Goal: Navigation & Orientation: Find specific page/section

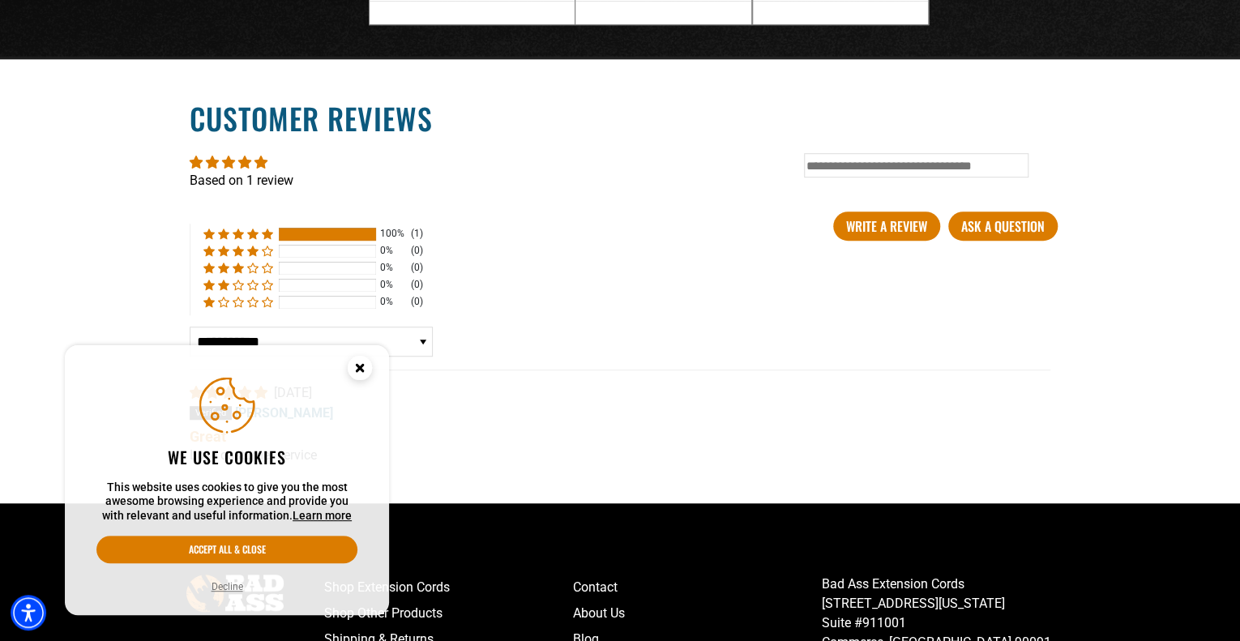
scroll to position [3760, 0]
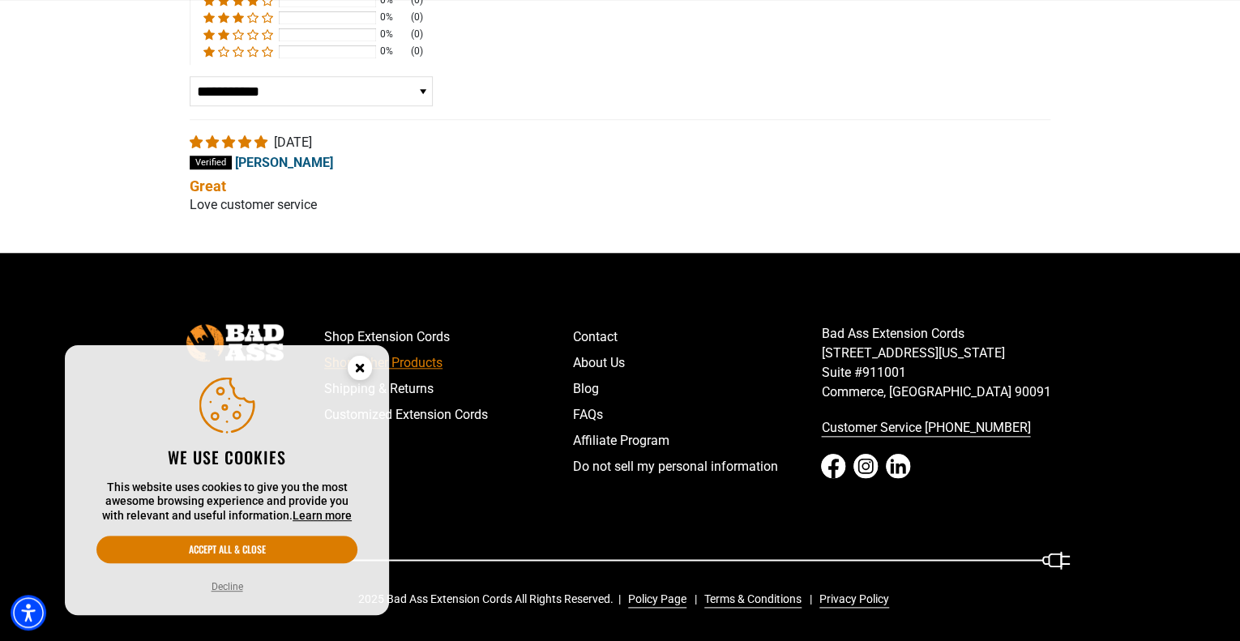
click at [429, 364] on link "Shop Other Products" at bounding box center [448, 363] width 249 height 26
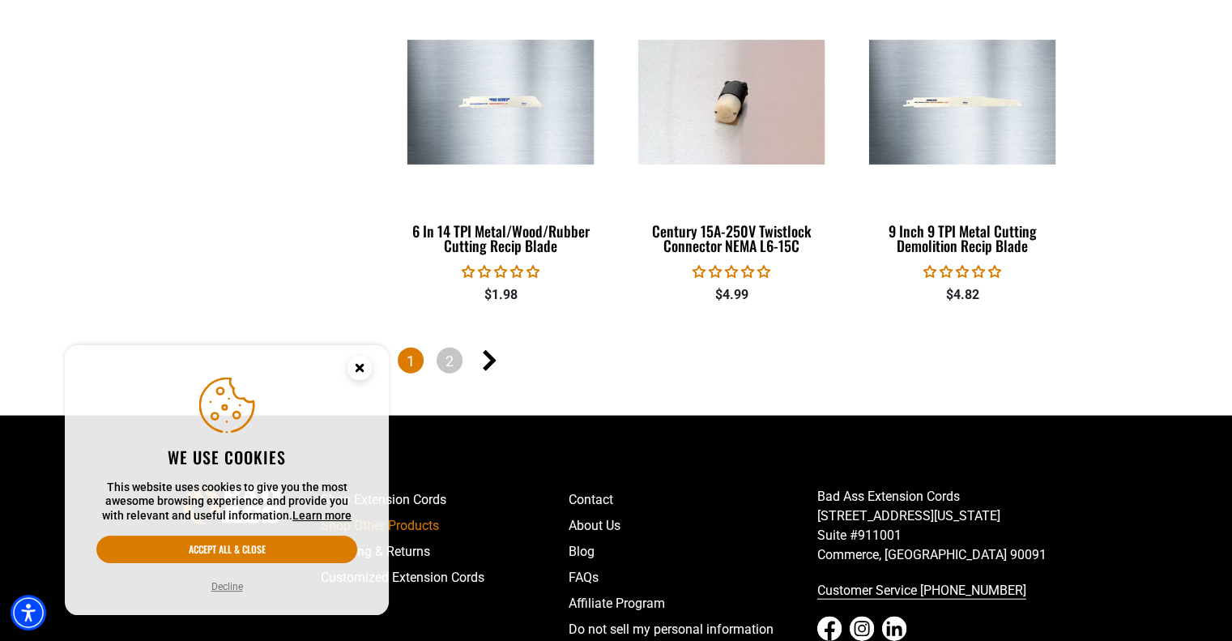
scroll to position [3629, 0]
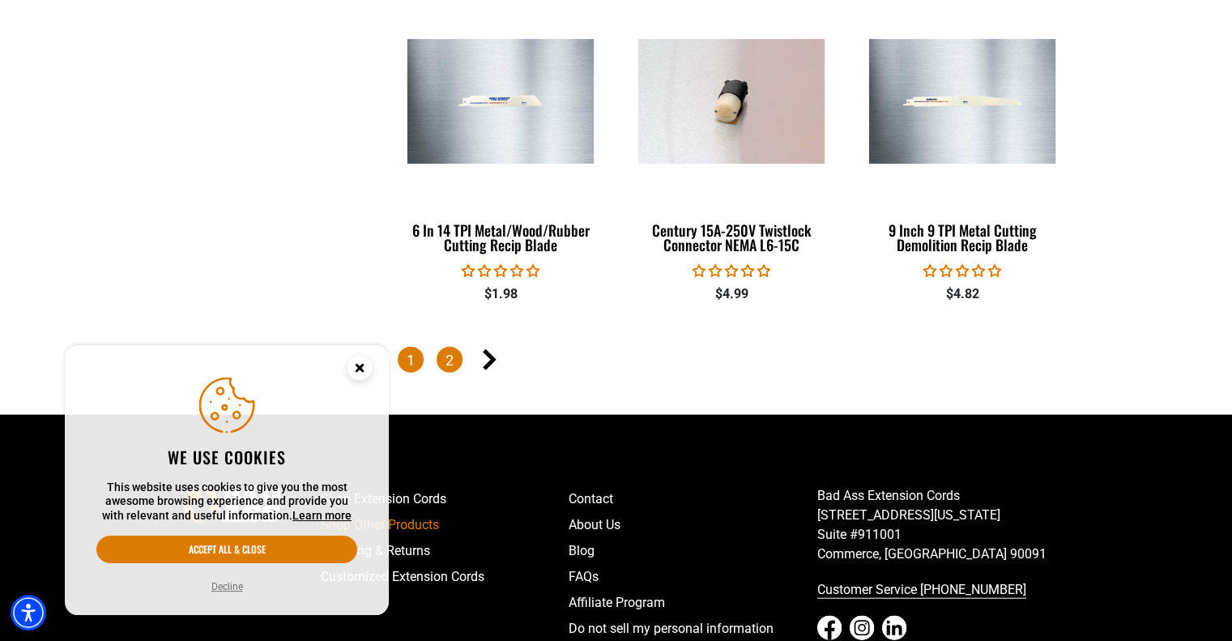
click at [457, 356] on link "2" at bounding box center [450, 360] width 26 height 26
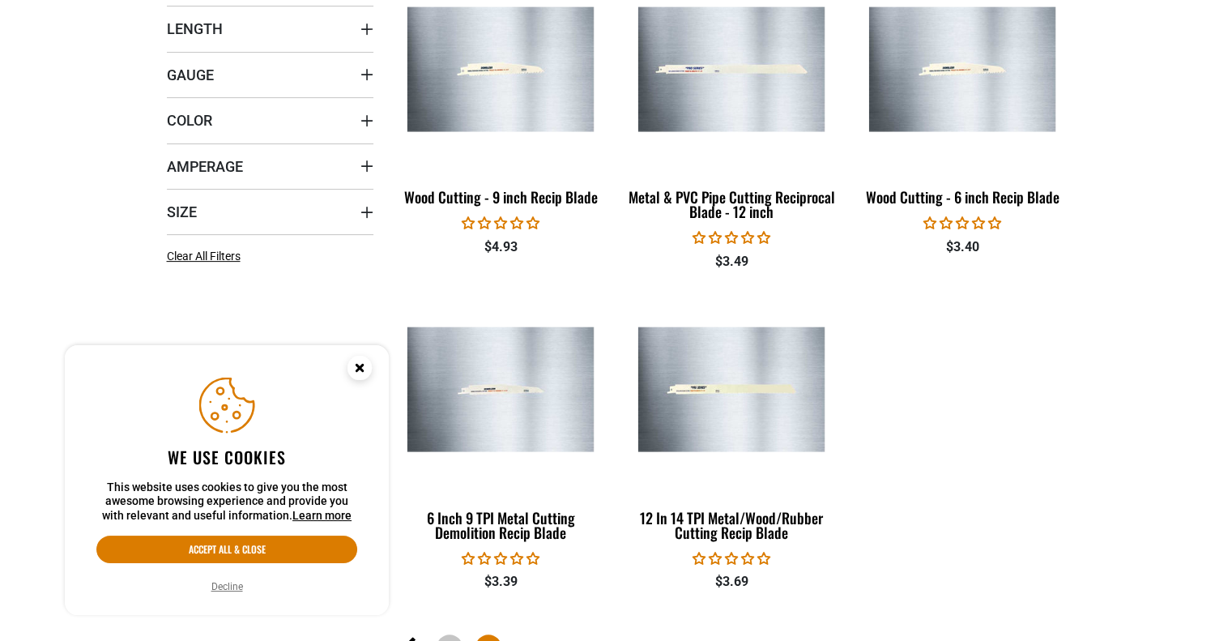
scroll to position [946, 0]
